Goal: Information Seeking & Learning: Check status

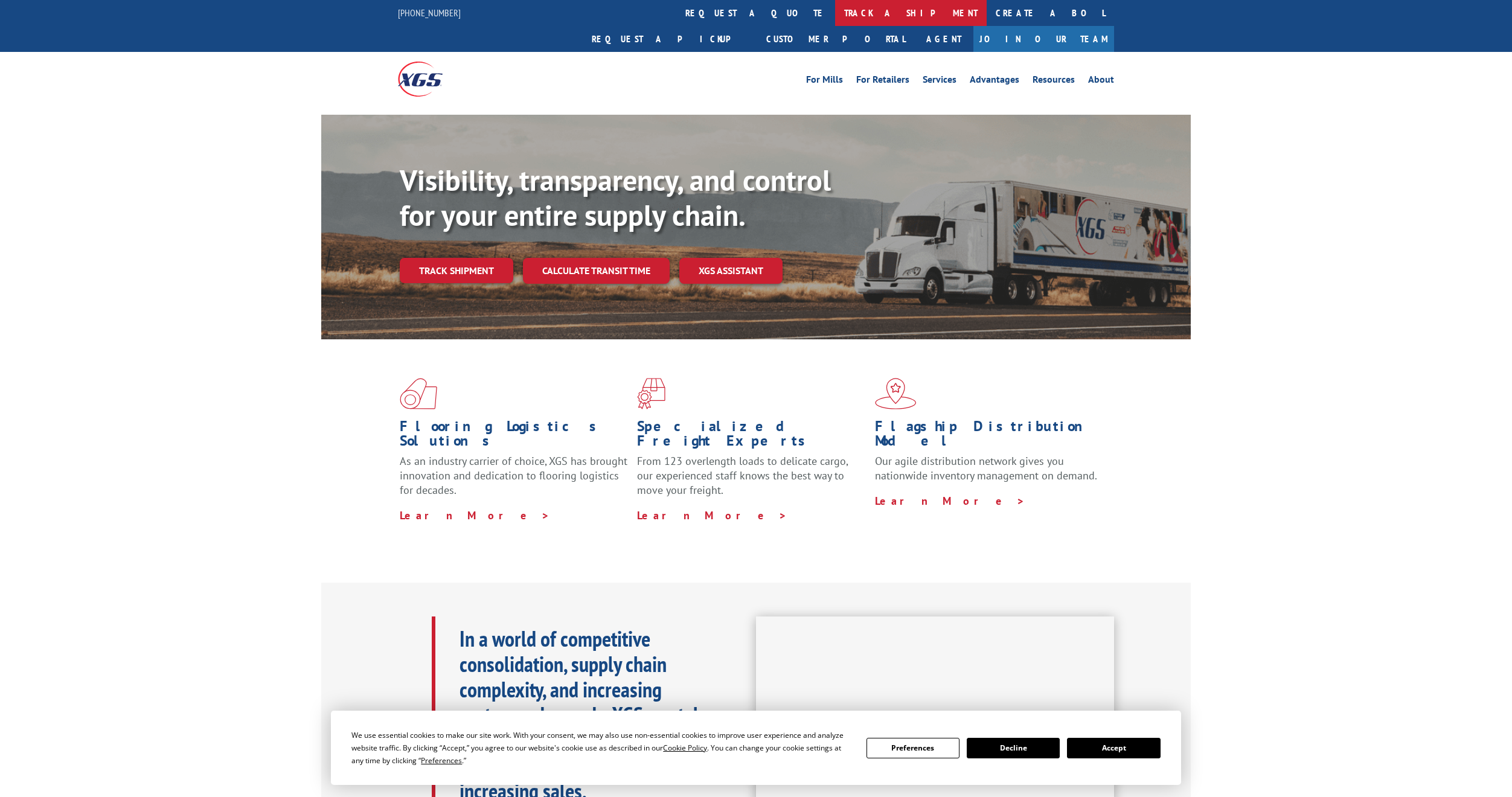
click at [835, 13] on link "track a shipment" at bounding box center [911, 13] width 152 height 26
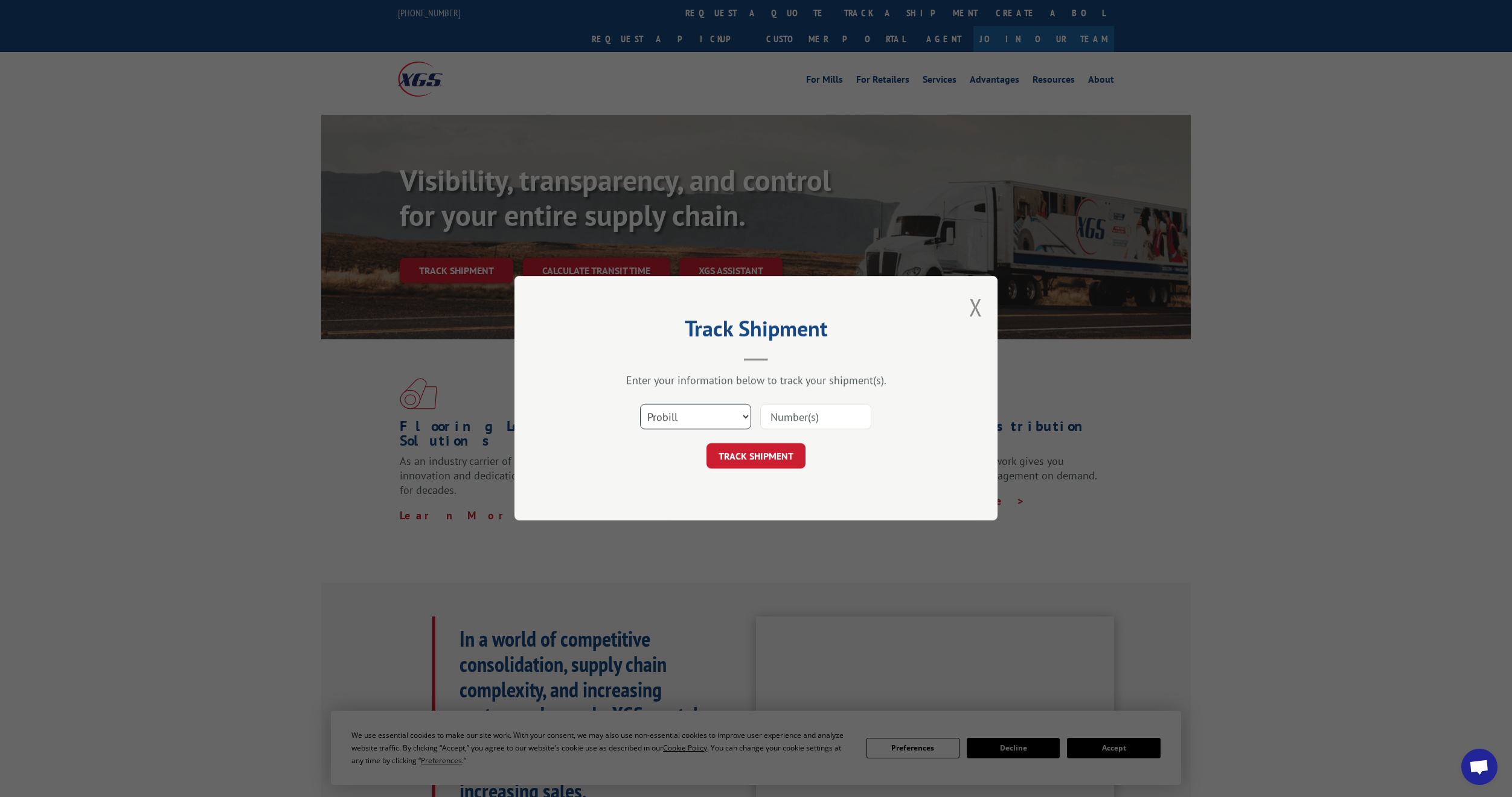
click at [744, 414] on select "Select category... Probill BOL PO" at bounding box center [696, 417] width 111 height 25
select select "bol"
click at [640, 404] on select "Select category... Probill BOL PO" at bounding box center [696, 417] width 111 height 25
click at [793, 419] on input at bounding box center [816, 417] width 111 height 25
paste input "17611333"
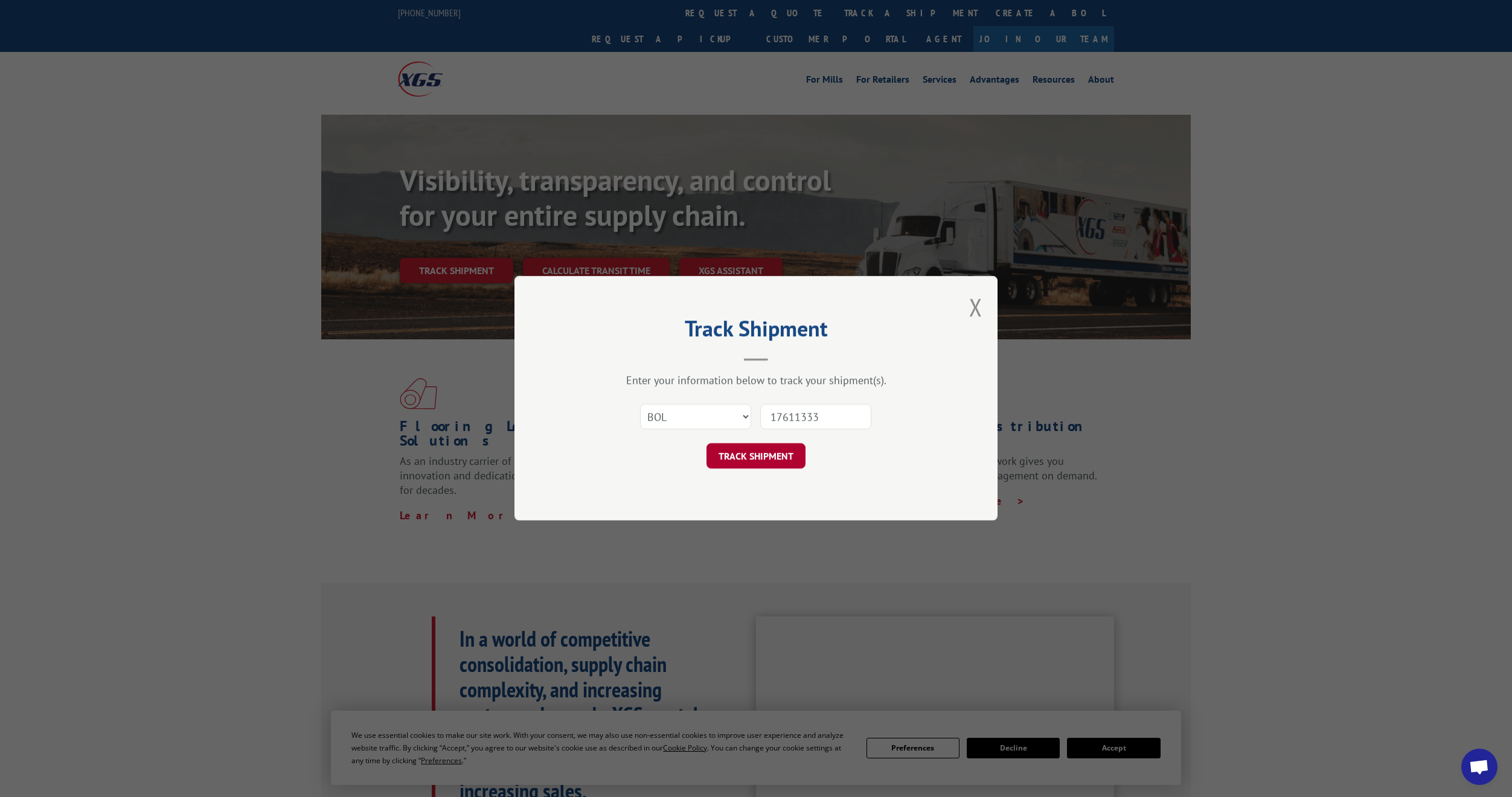
type input "17611333"
click at [769, 459] on button "TRACK SHIPMENT" at bounding box center [756, 456] width 99 height 25
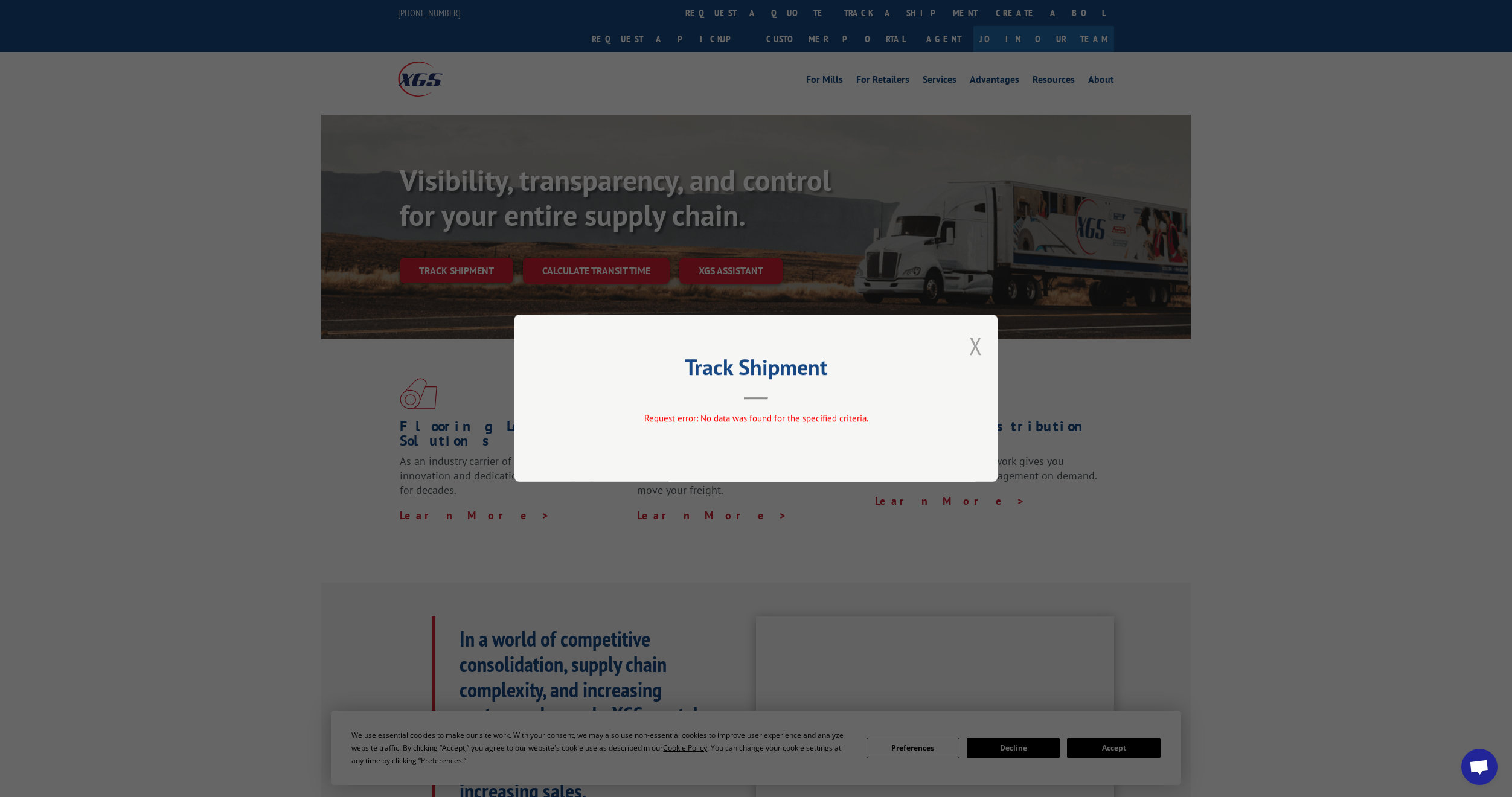
click at [972, 346] on button "Close modal" at bounding box center [975, 346] width 13 height 32
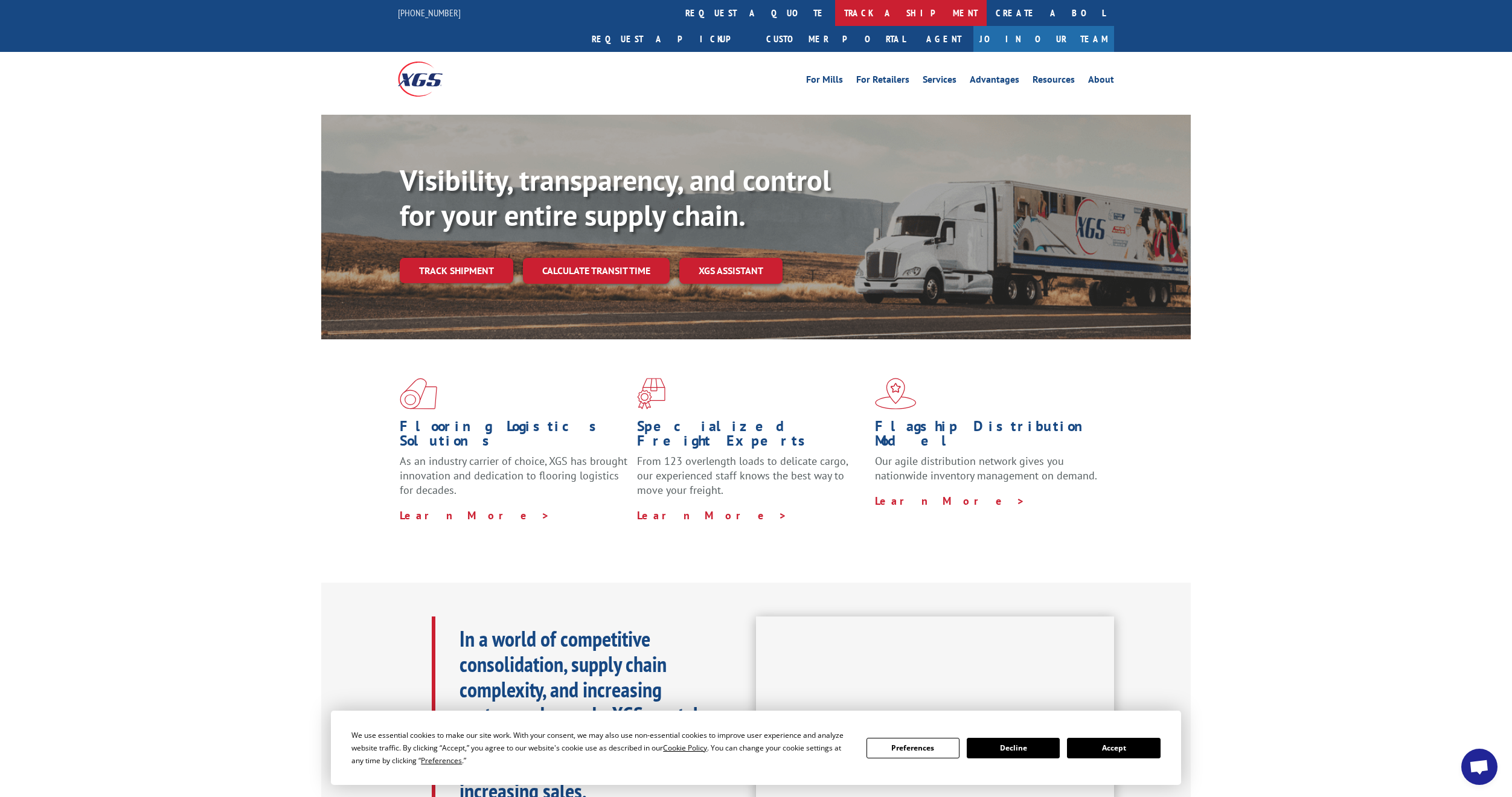
click at [835, 16] on link "track a shipment" at bounding box center [911, 13] width 152 height 26
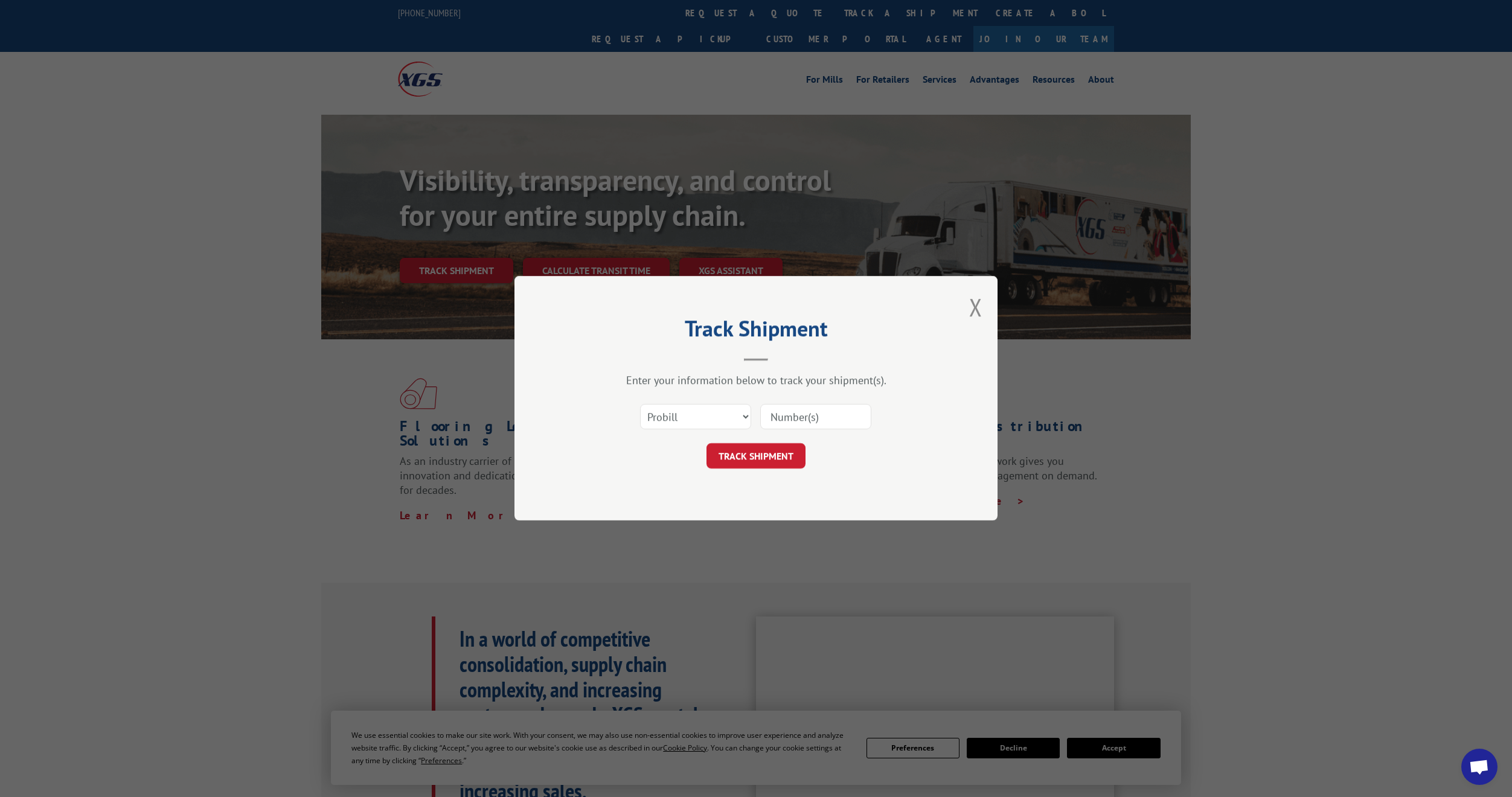
click at [792, 418] on input at bounding box center [816, 417] width 111 height 25
paste input "17611333"
type input "17611333"
click at [766, 458] on button "TRACK SHIPMENT" at bounding box center [756, 456] width 99 height 25
